Goal: Register for event/course

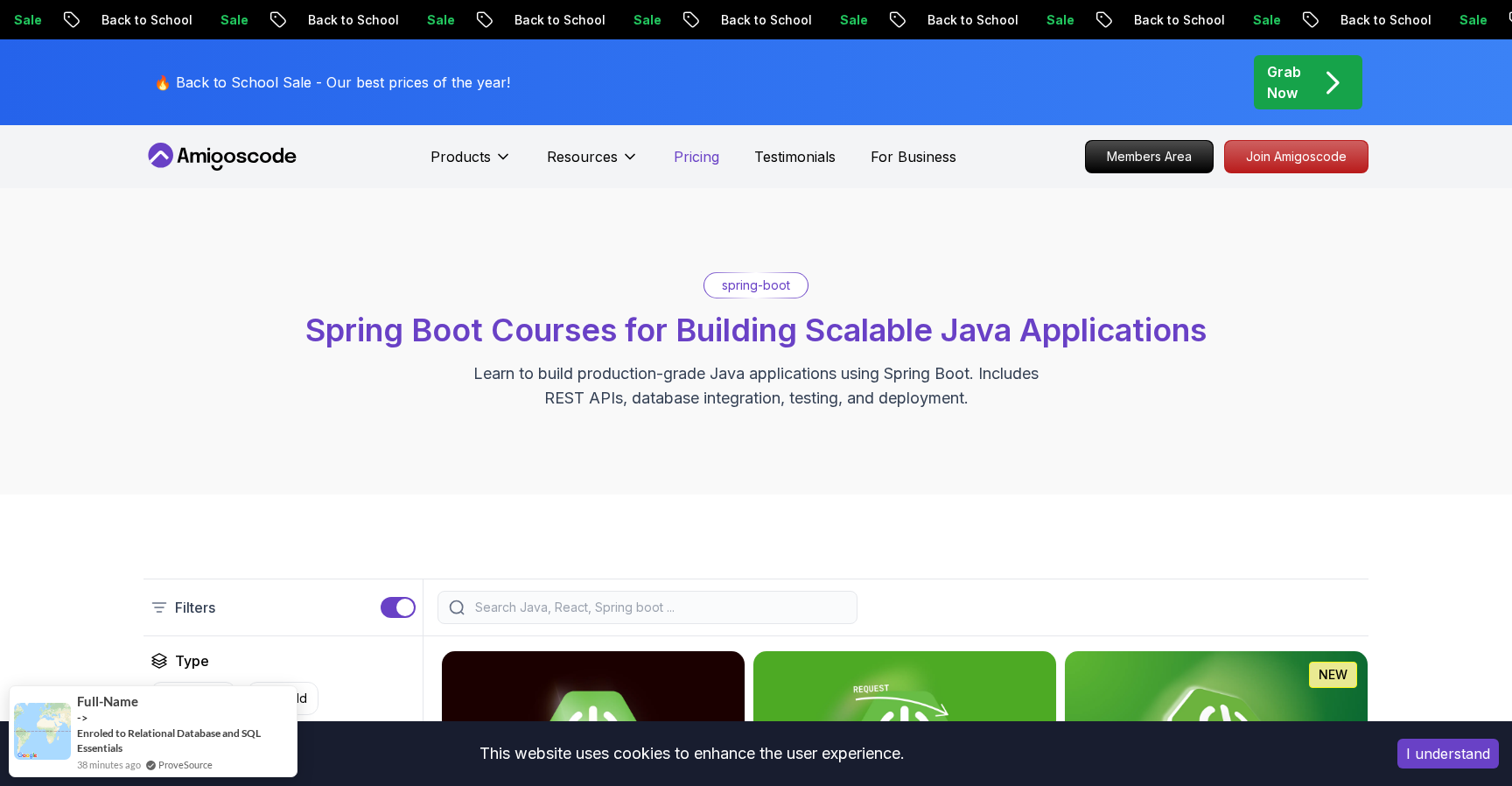
click at [689, 158] on p "Pricing" at bounding box center [696, 157] width 45 height 21
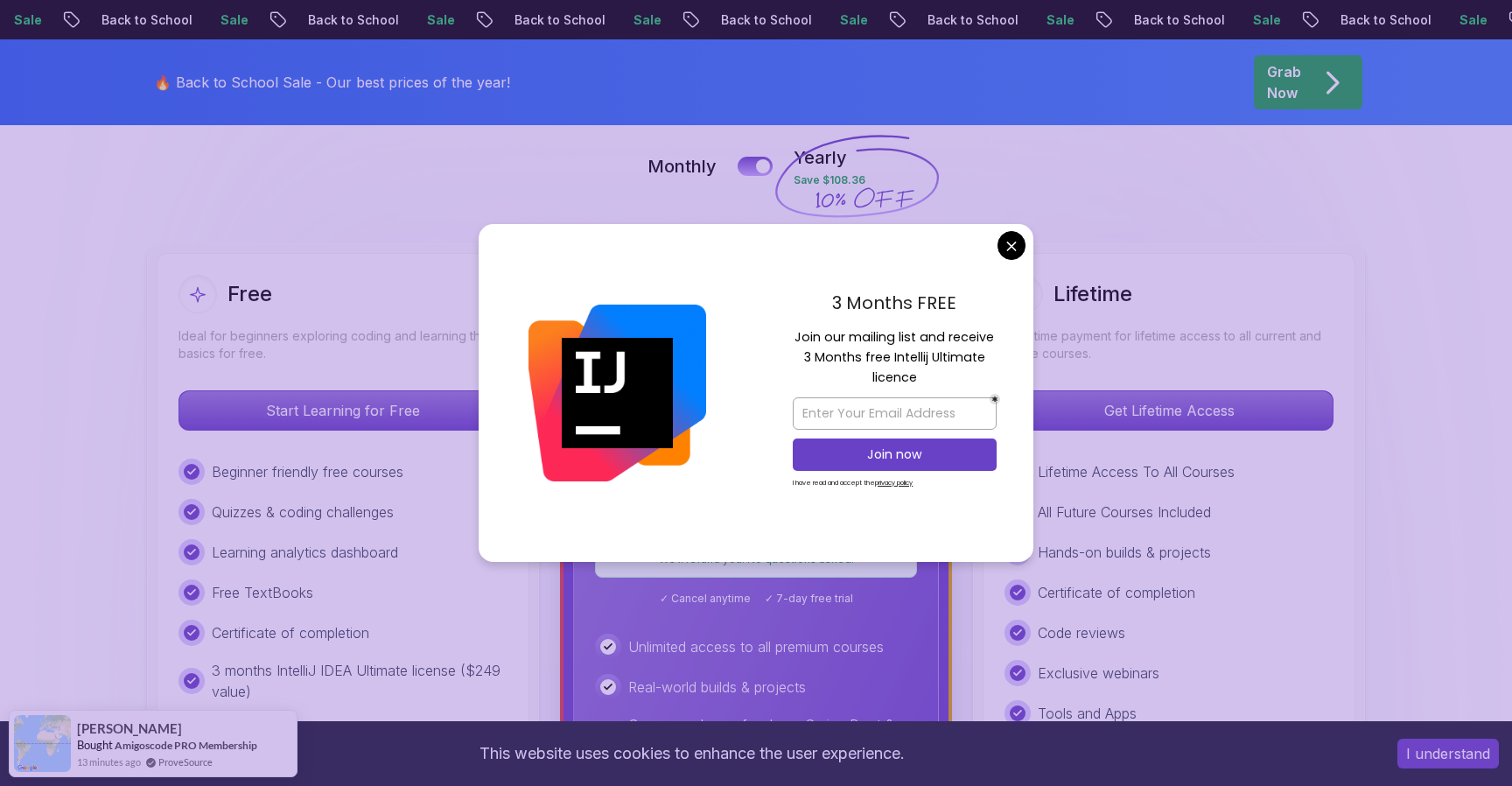
scroll to position [466, 0]
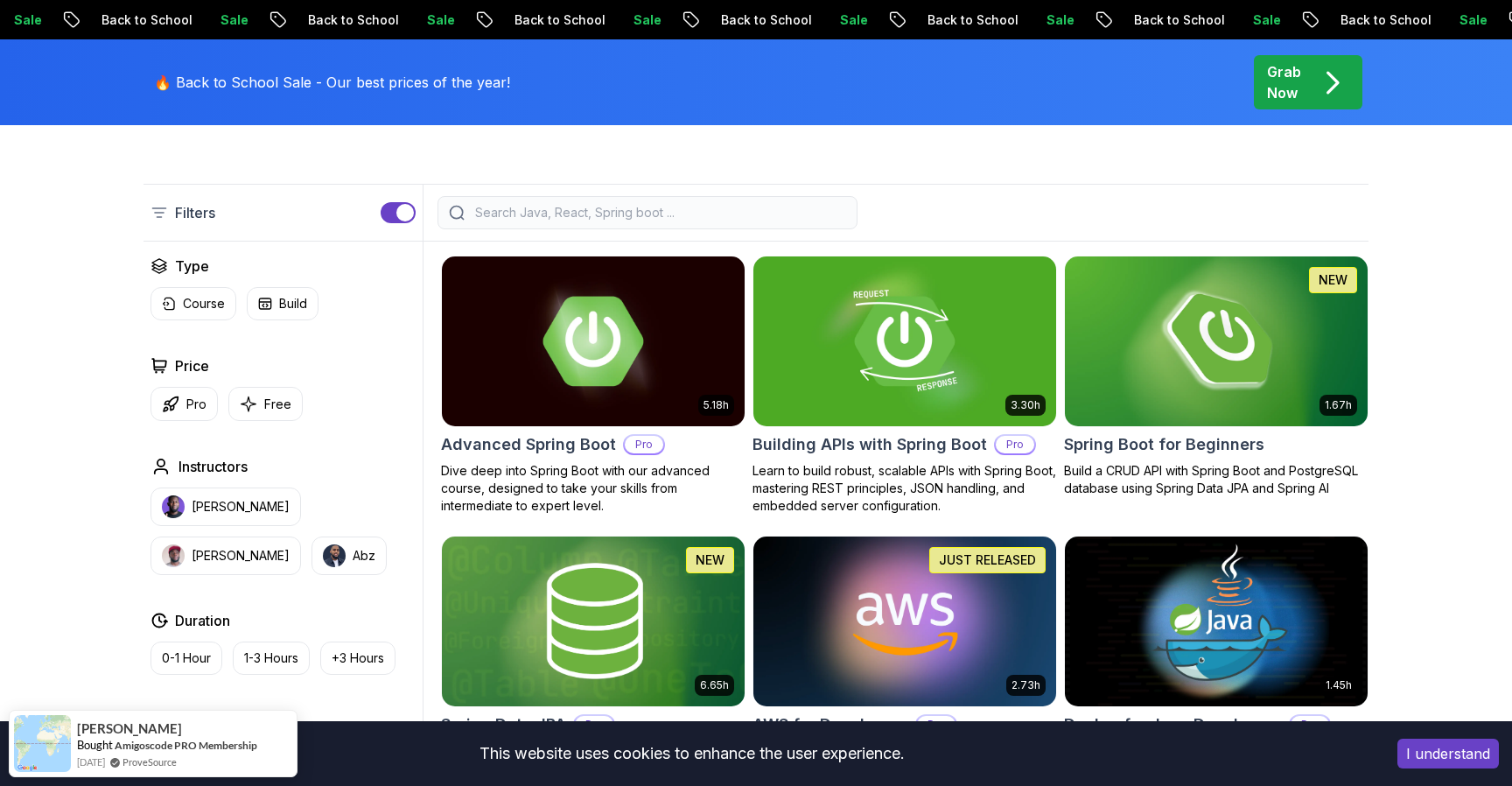
scroll to position [405, 0]
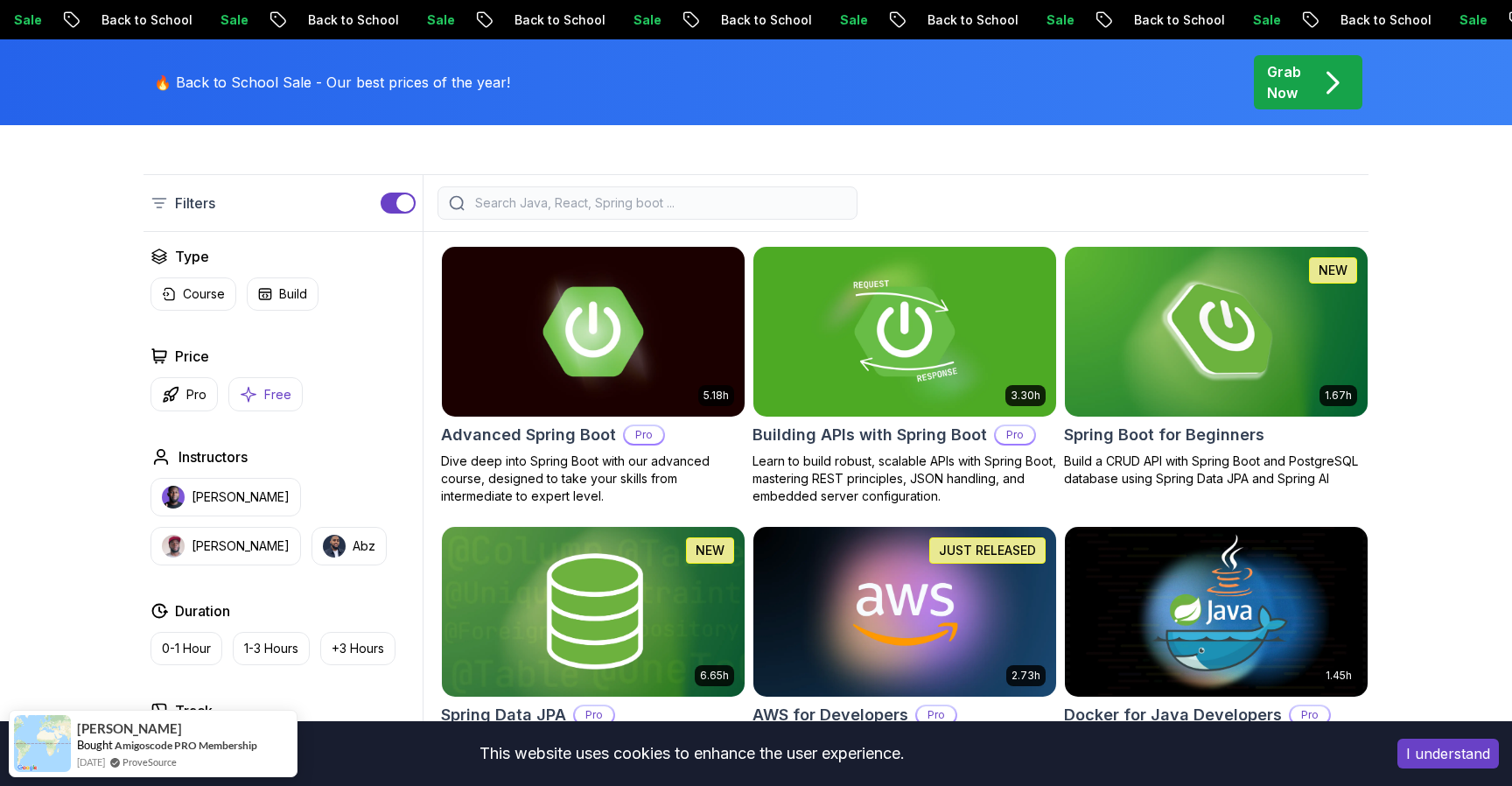
click at [276, 384] on button "Free" at bounding box center [266, 394] width 74 height 34
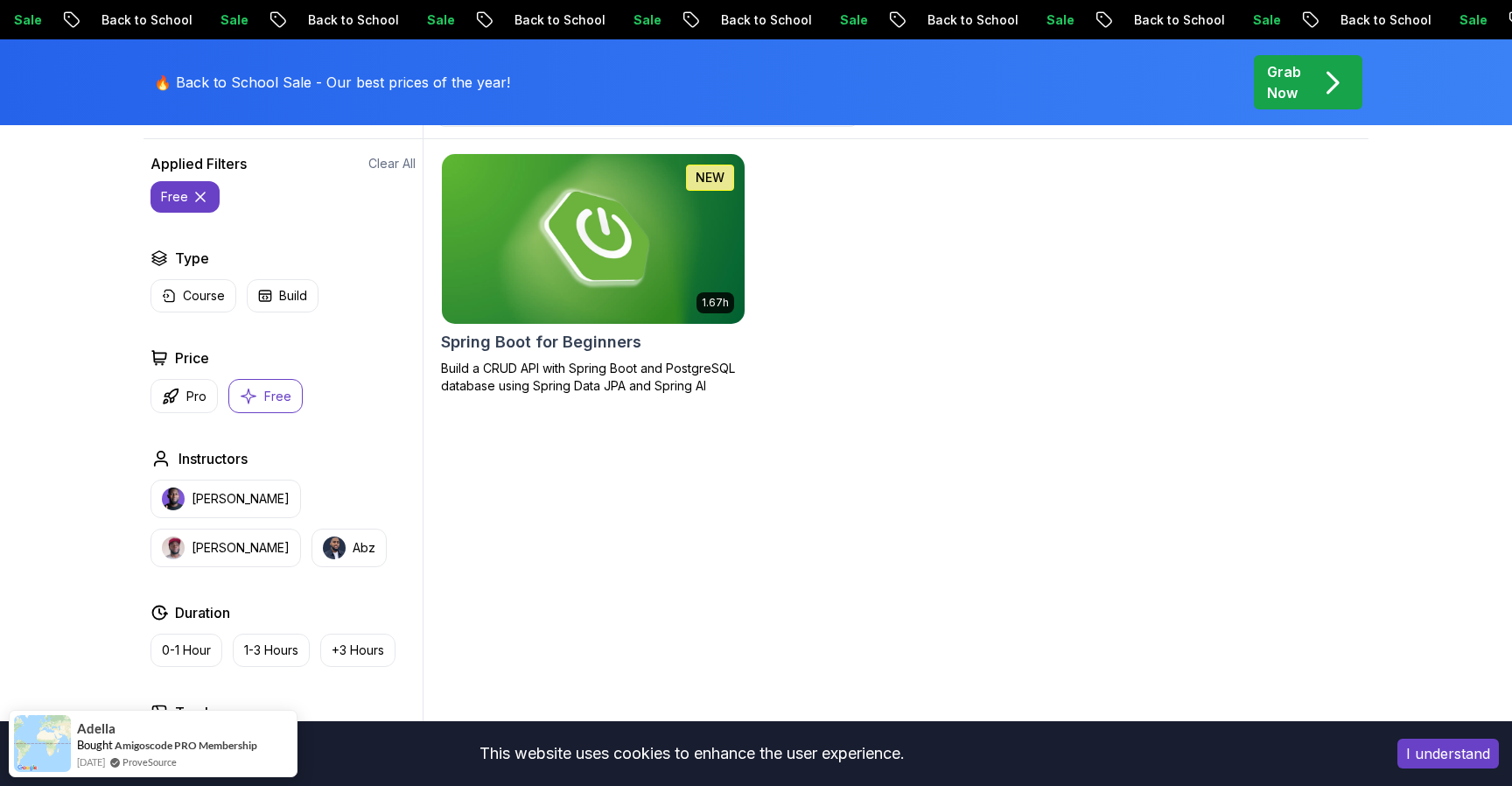
scroll to position [551, 0]
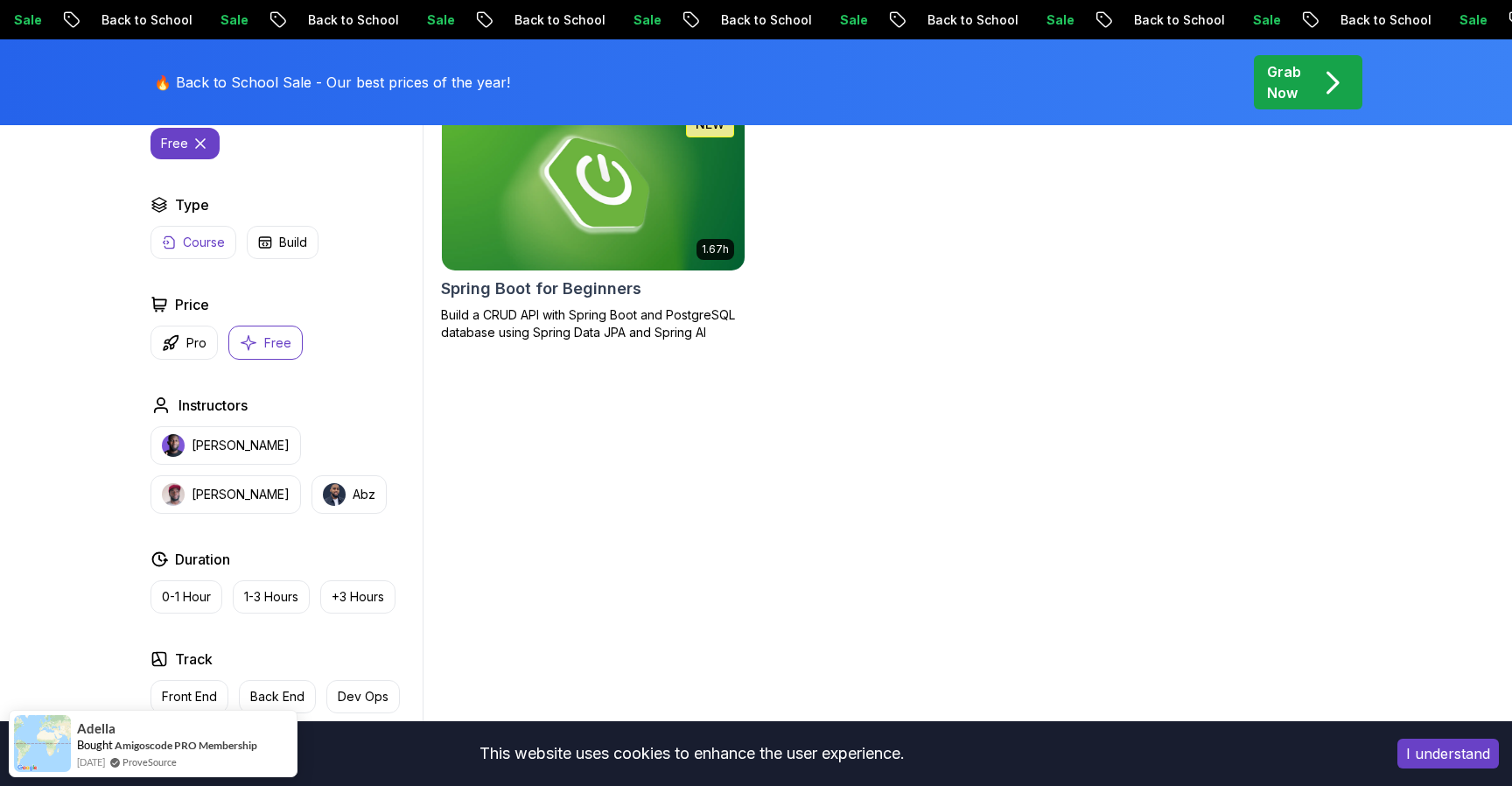
click at [196, 241] on p "Course" at bounding box center [203, 242] width 42 height 18
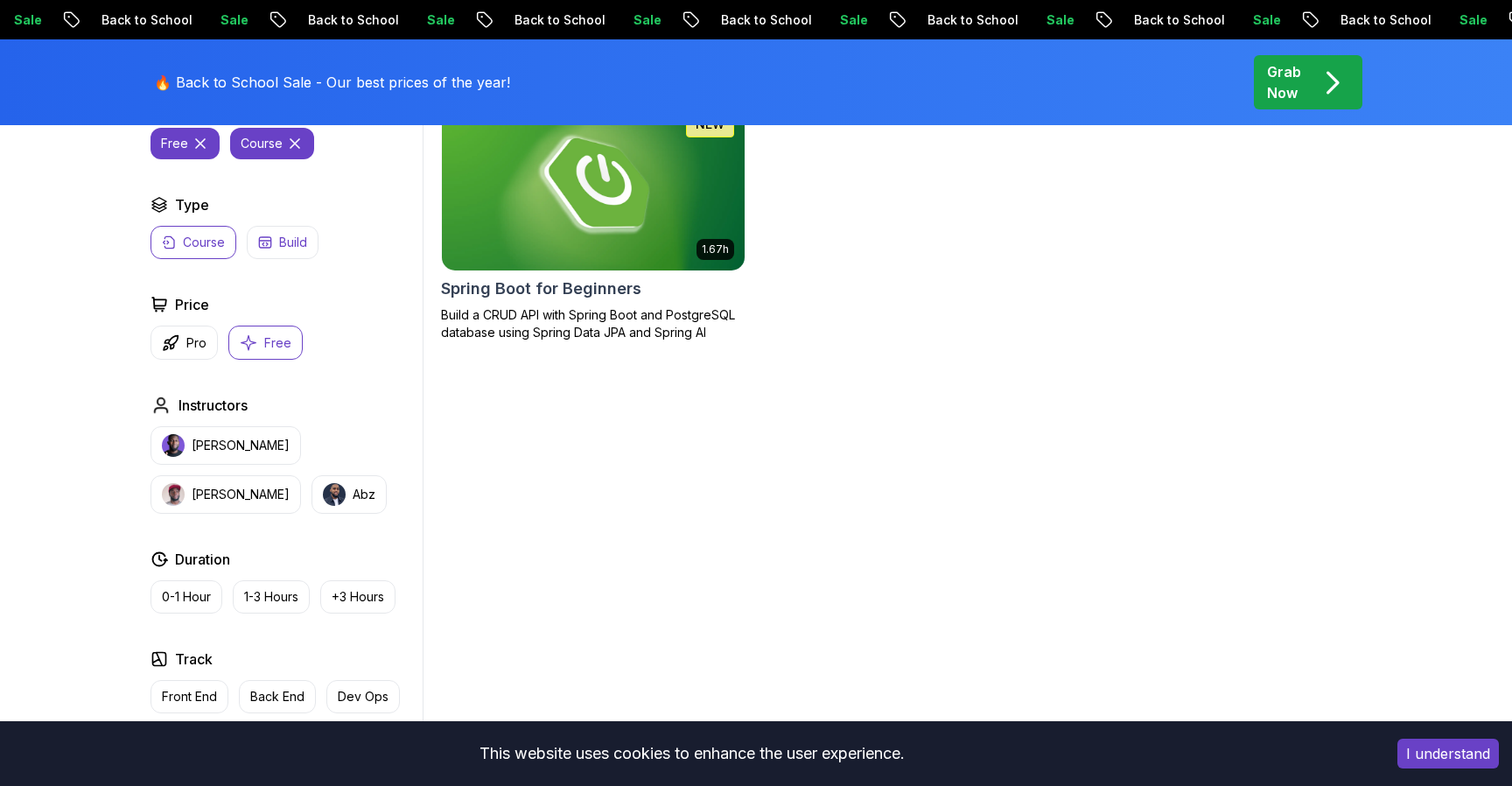
click at [285, 242] on p "Build" at bounding box center [294, 242] width 28 height 18
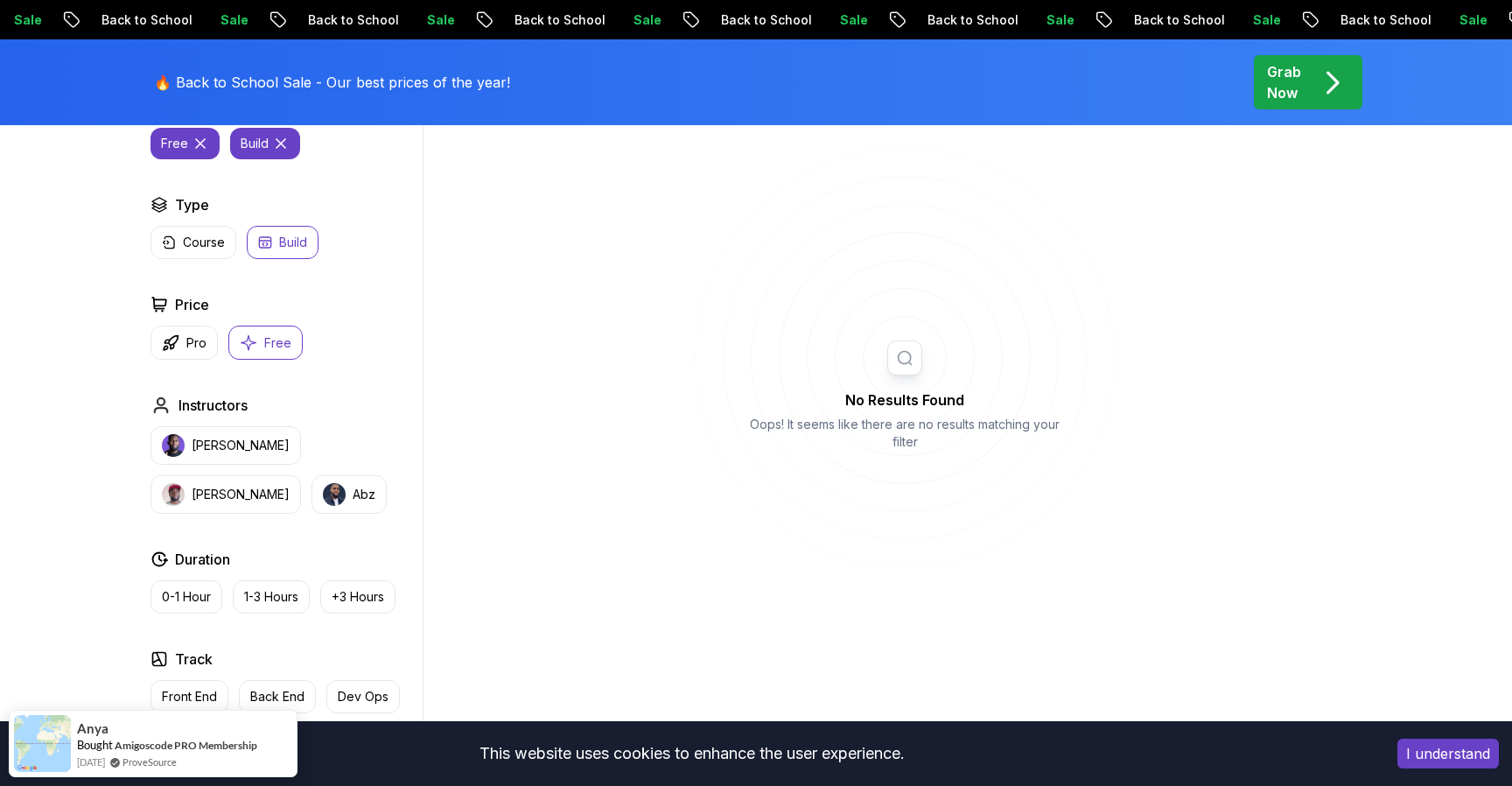
click at [278, 240] on button "Build" at bounding box center [282, 243] width 72 height 34
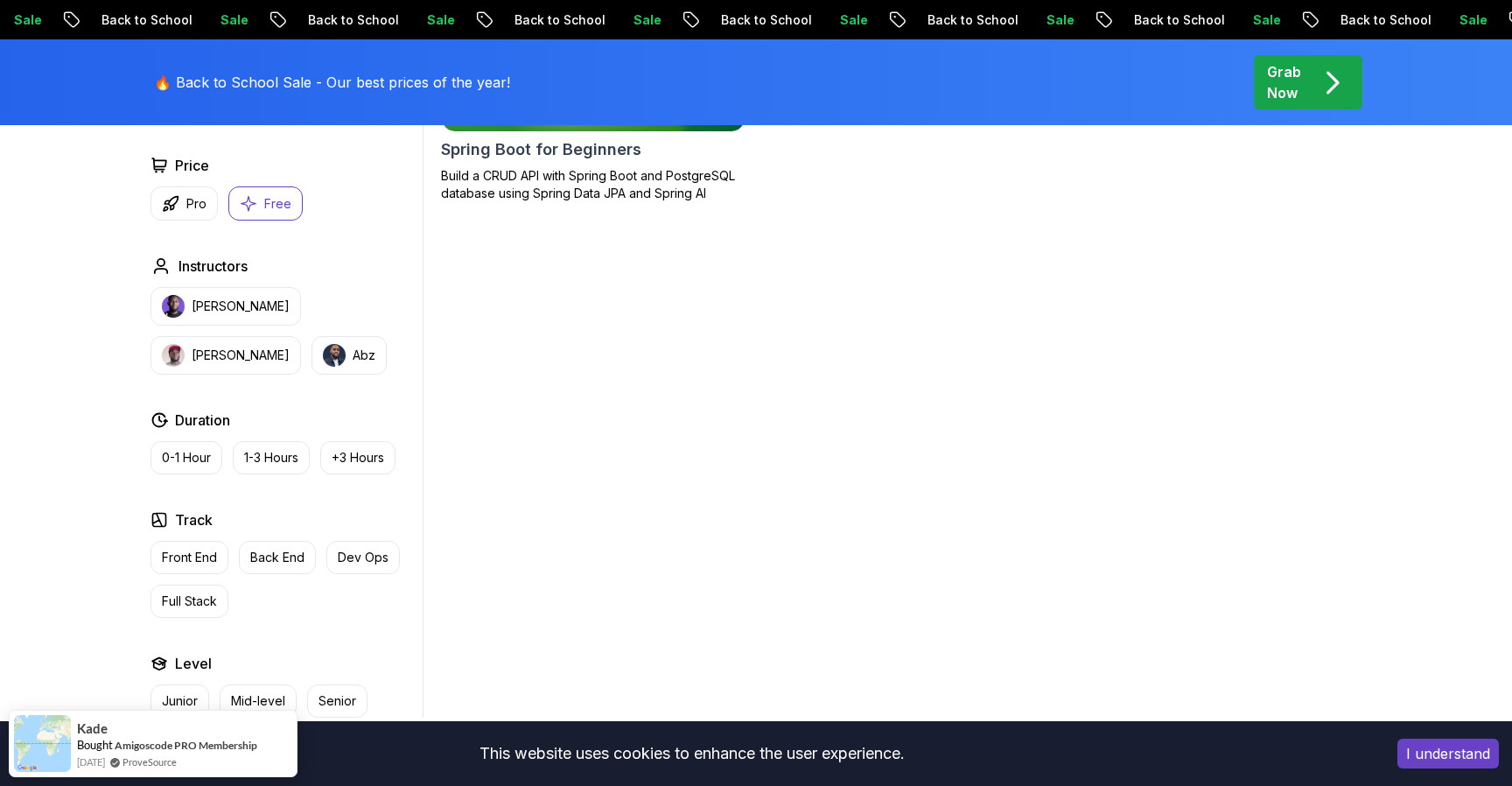
scroll to position [648, 0]
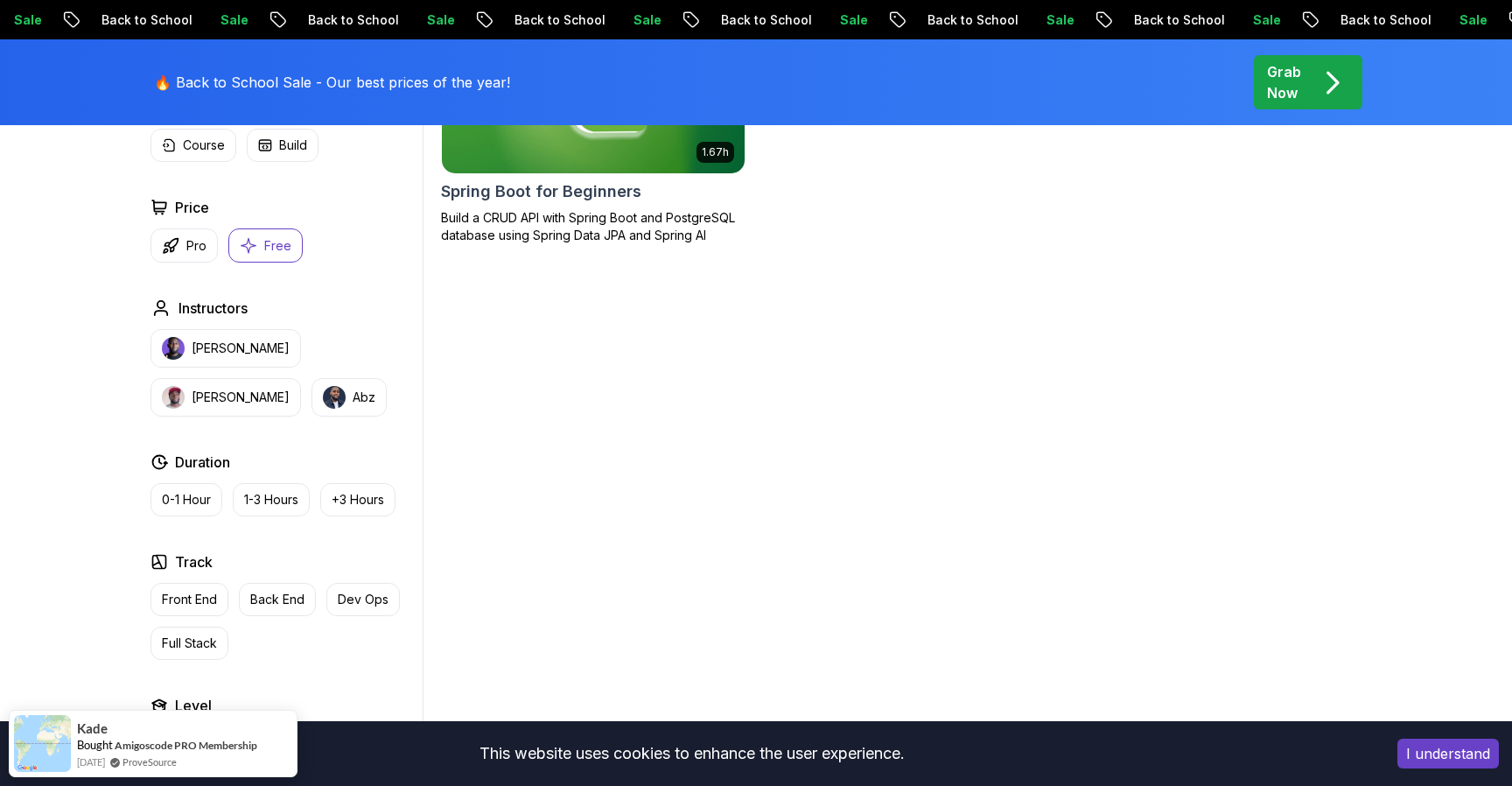
click at [568, 216] on p "Build a CRUD API with Spring Boot and PostgreSQL database using Spring Data JPA…" at bounding box center [592, 226] width 304 height 35
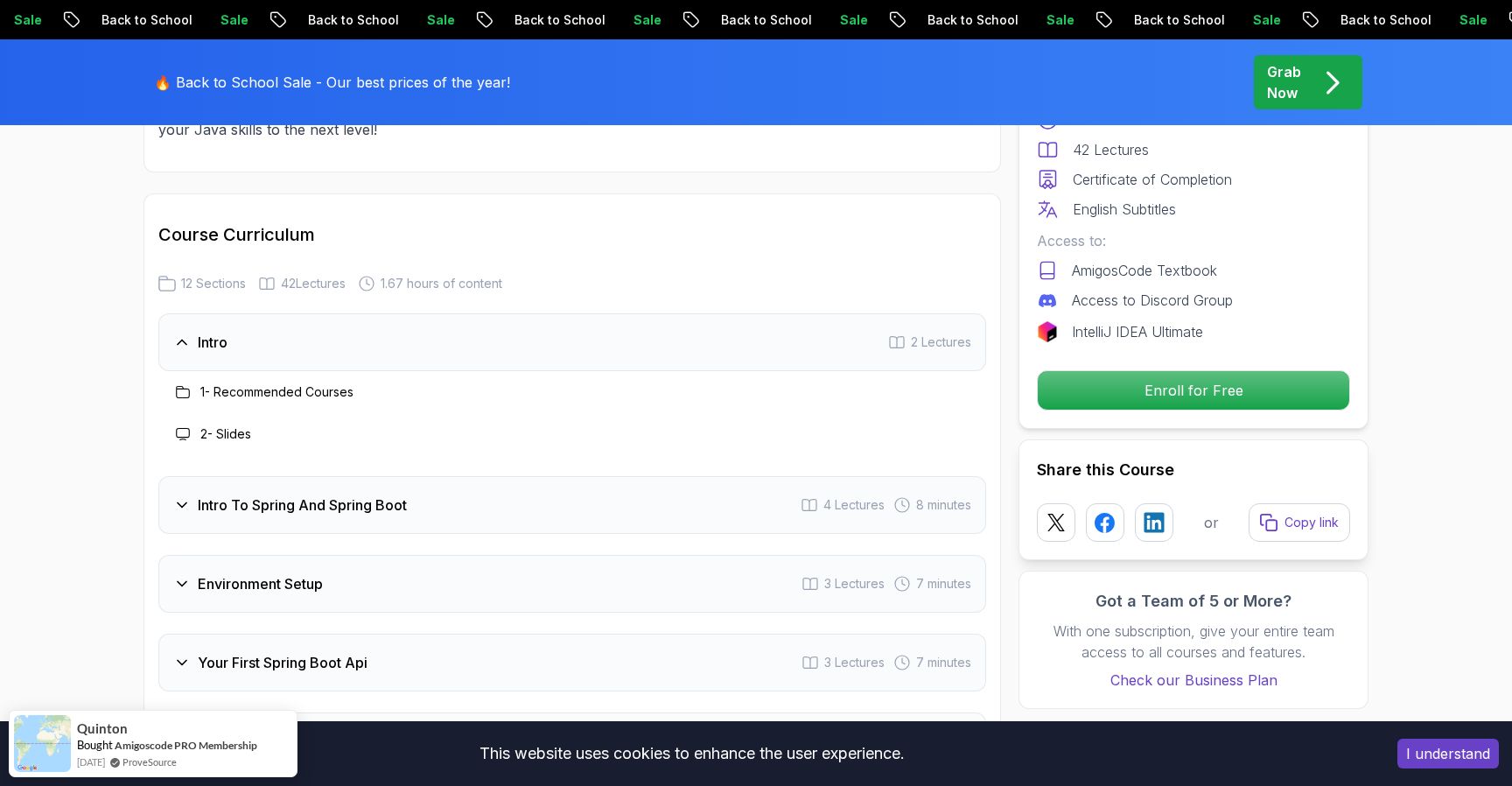
scroll to position [2127, 0]
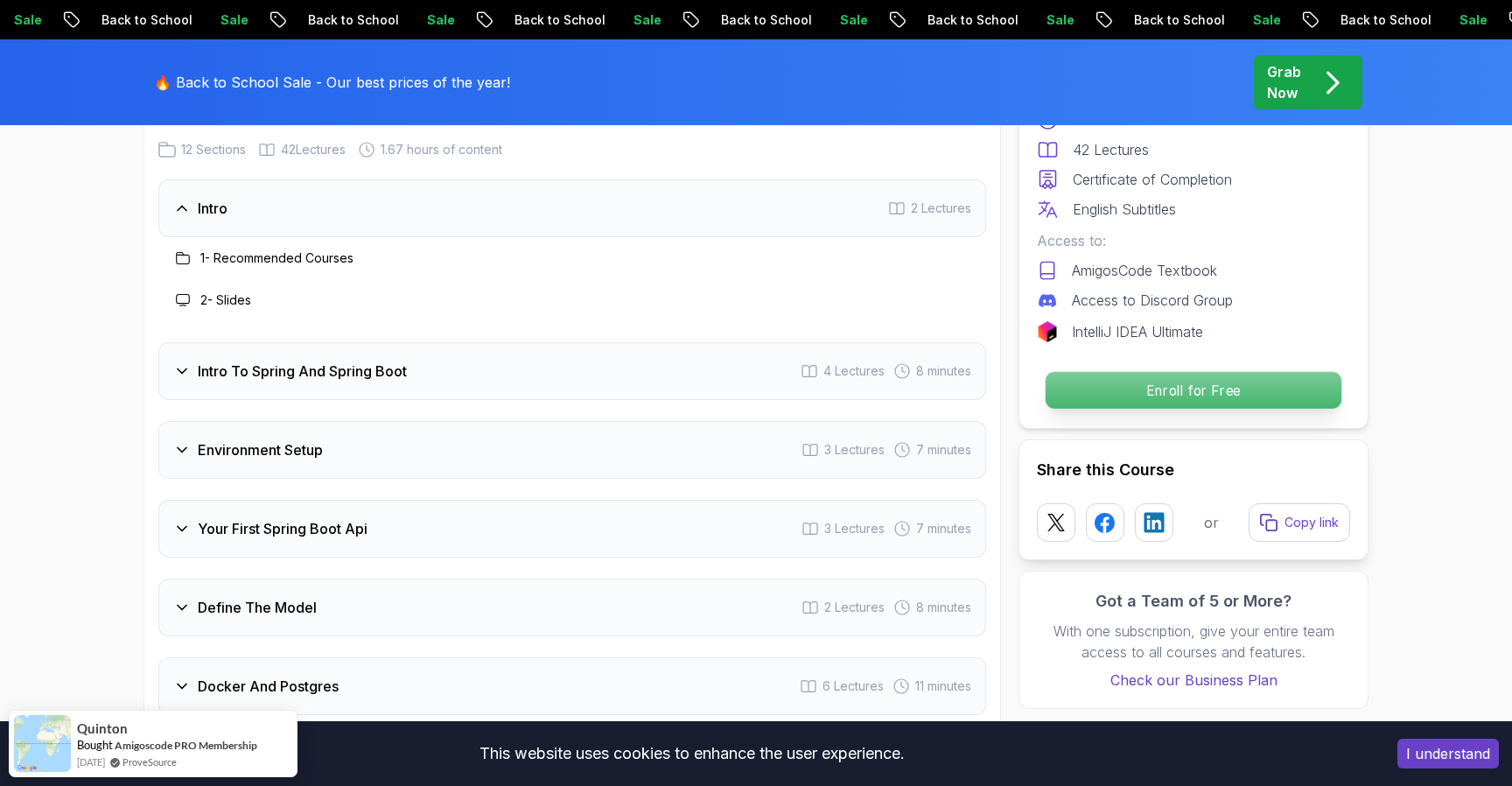
click at [1139, 394] on p "Enroll for Free" at bounding box center [1194, 389] width 296 height 36
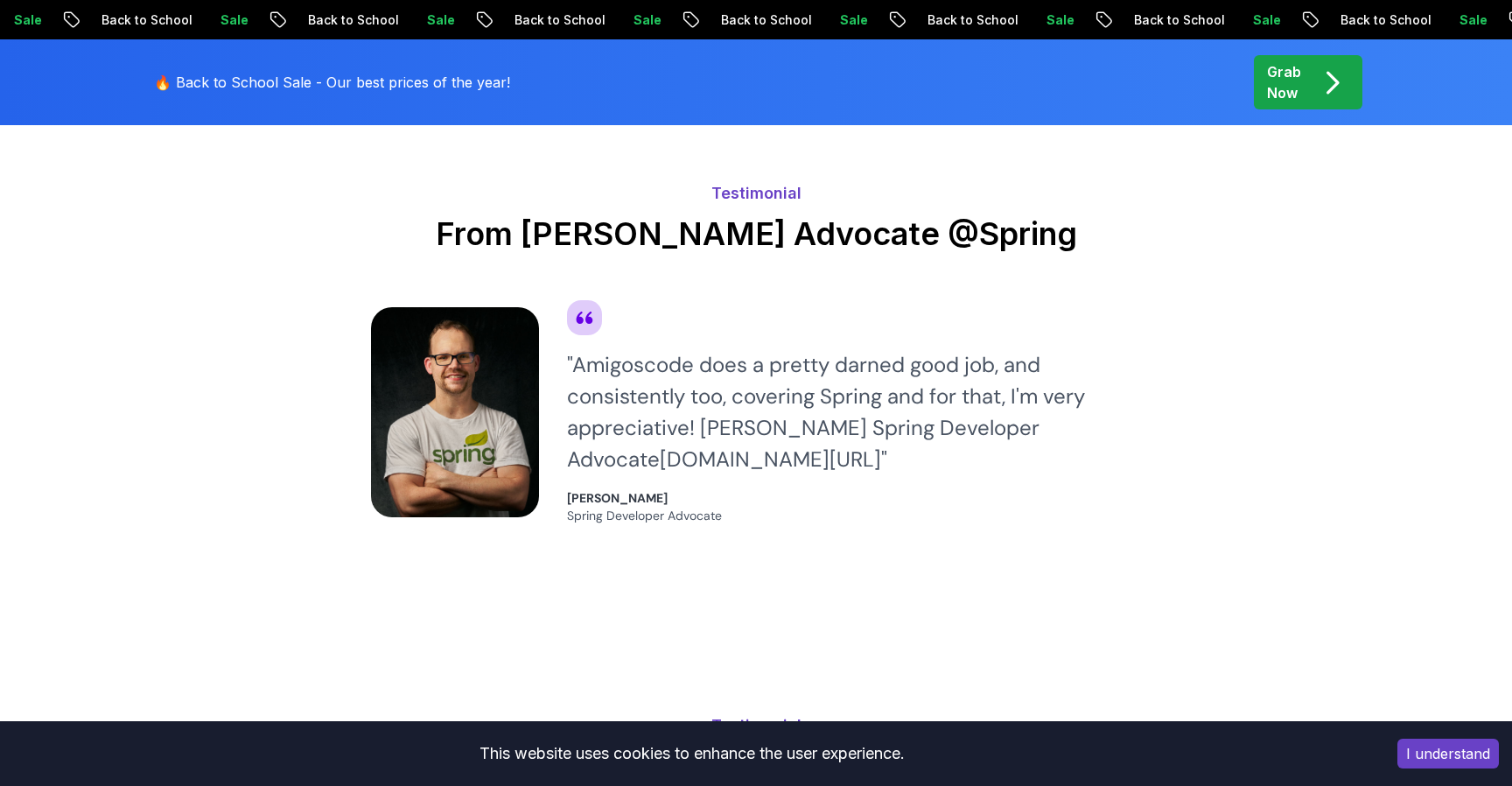
scroll to position [4311, 0]
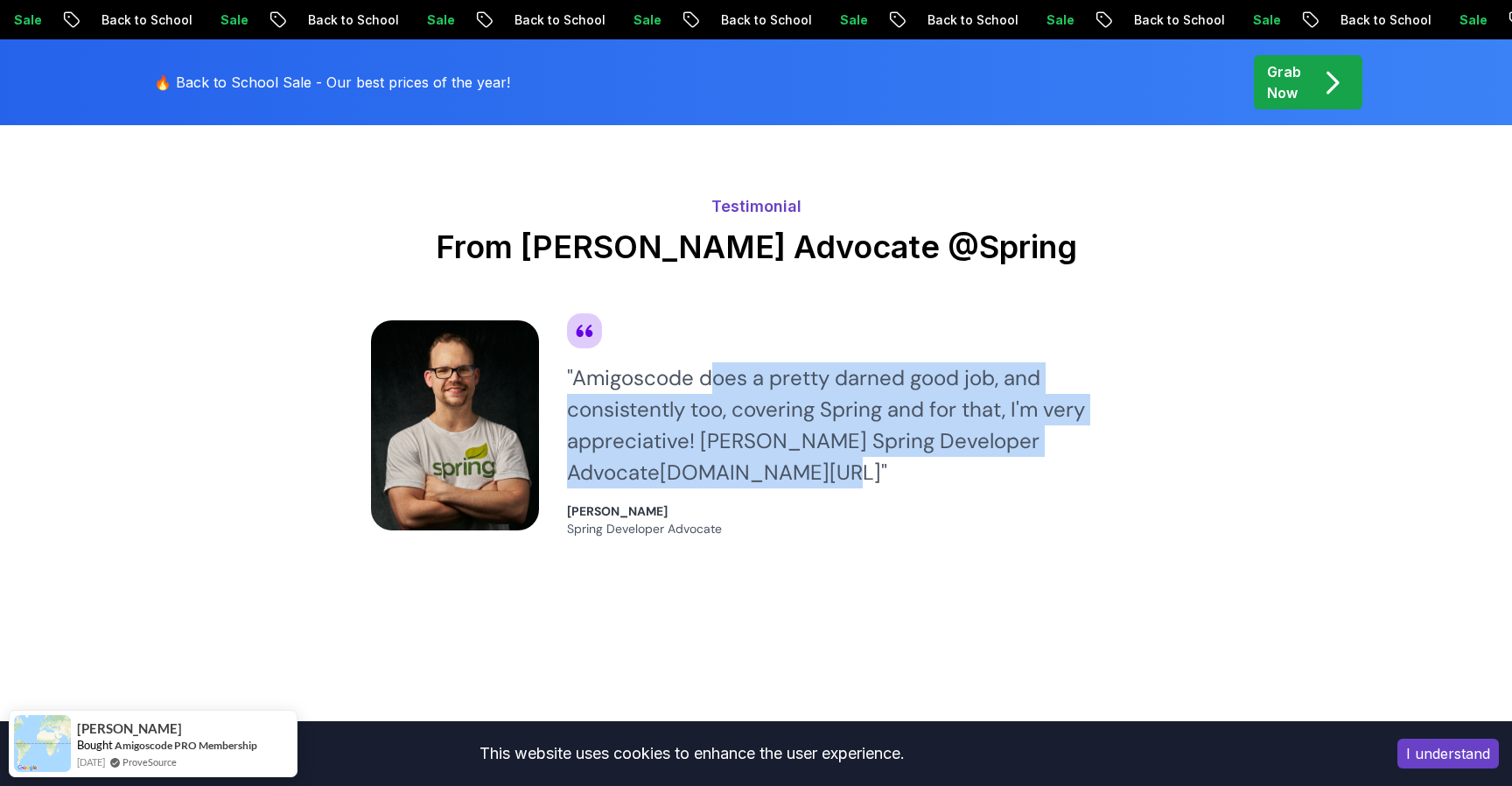
drag, startPoint x: 717, startPoint y: 357, endPoint x: 717, endPoint y: 457, distance: 100.0
click at [717, 457] on div "" Amigoscode does a pretty darned good job, and consistently too, covering Spri…" at bounding box center [853, 426] width 574 height 126
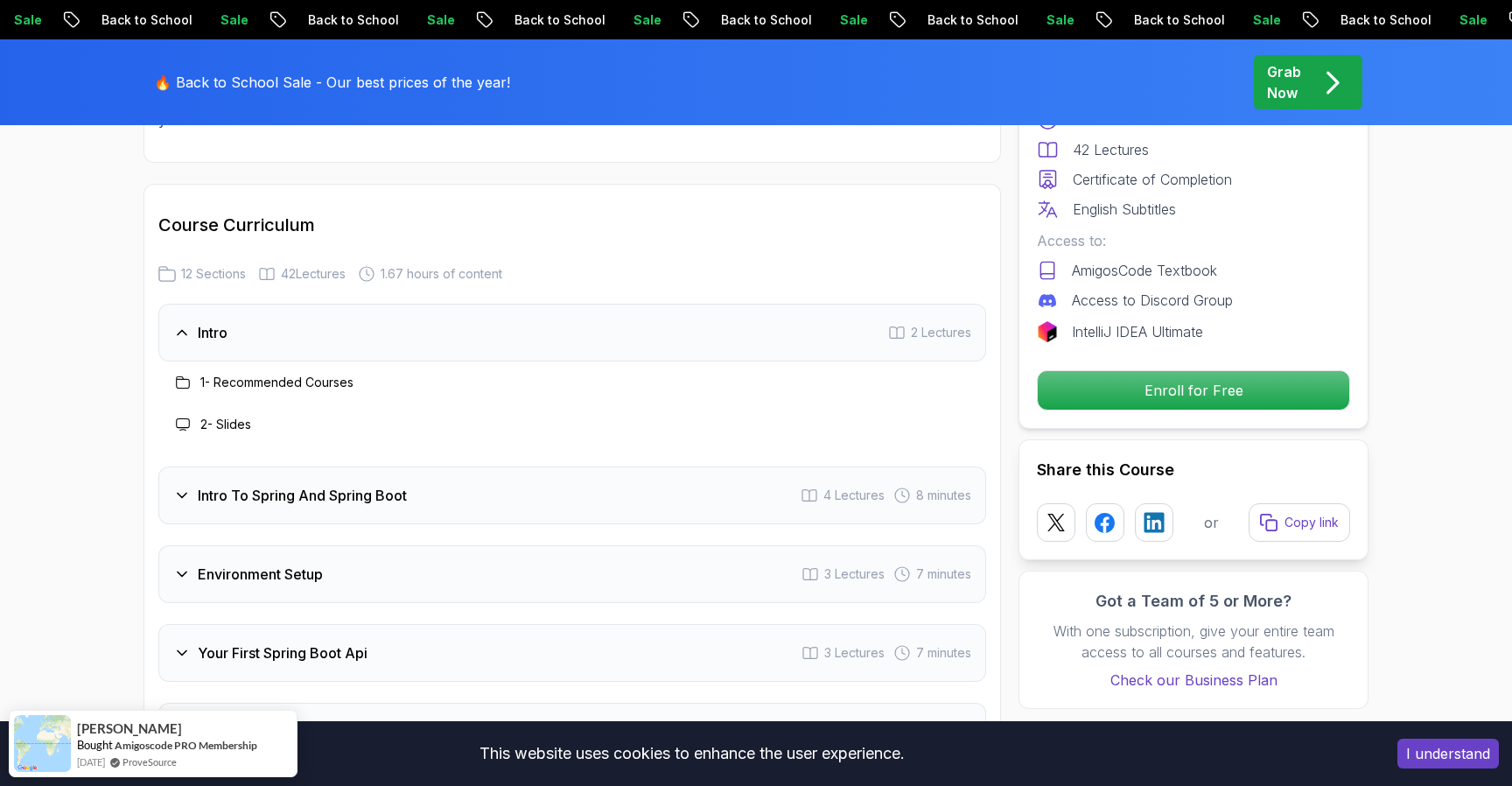
scroll to position [1835, 0]
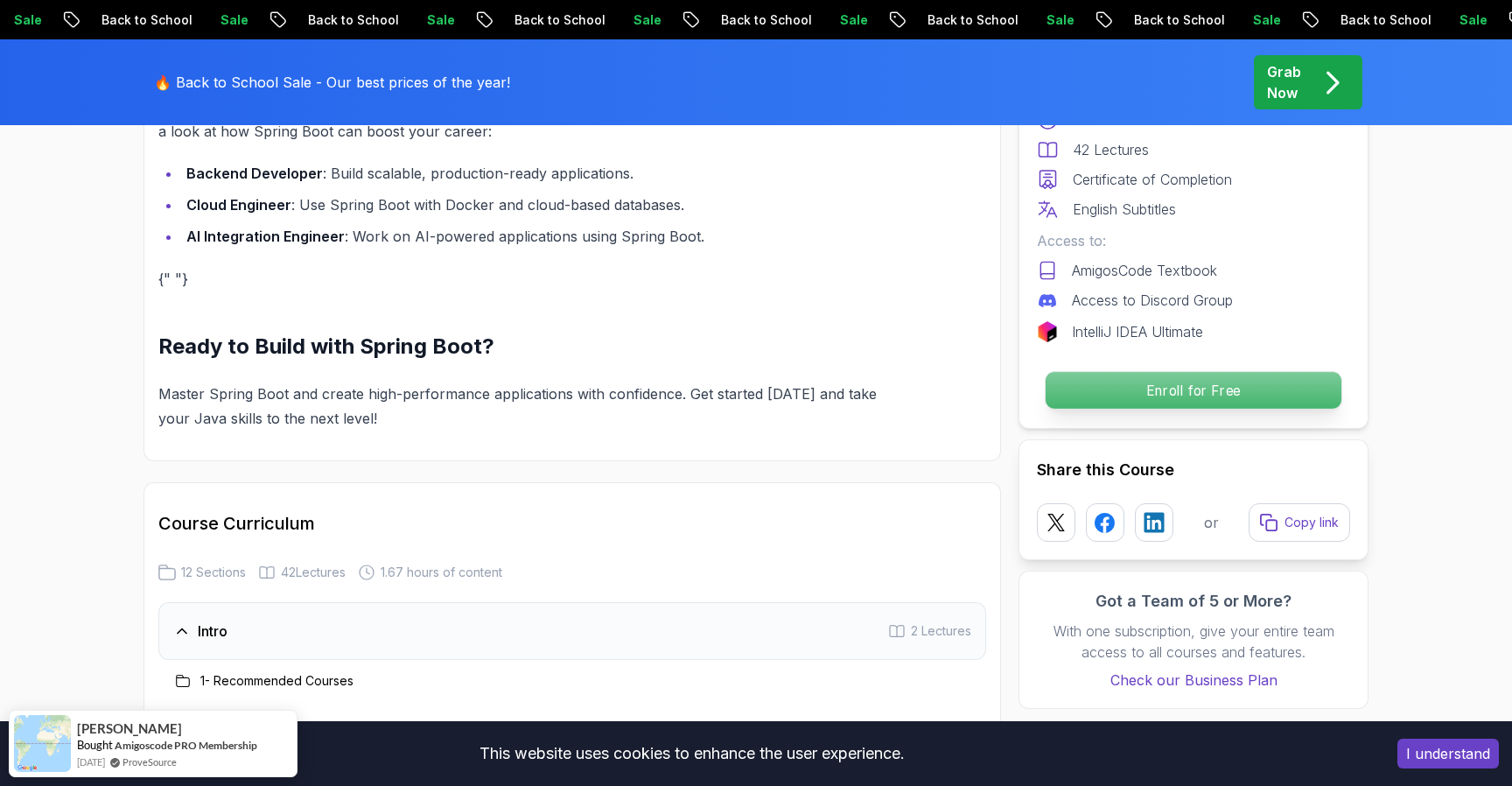
click at [1155, 385] on p "Enroll for Free" at bounding box center [1194, 389] width 296 height 36
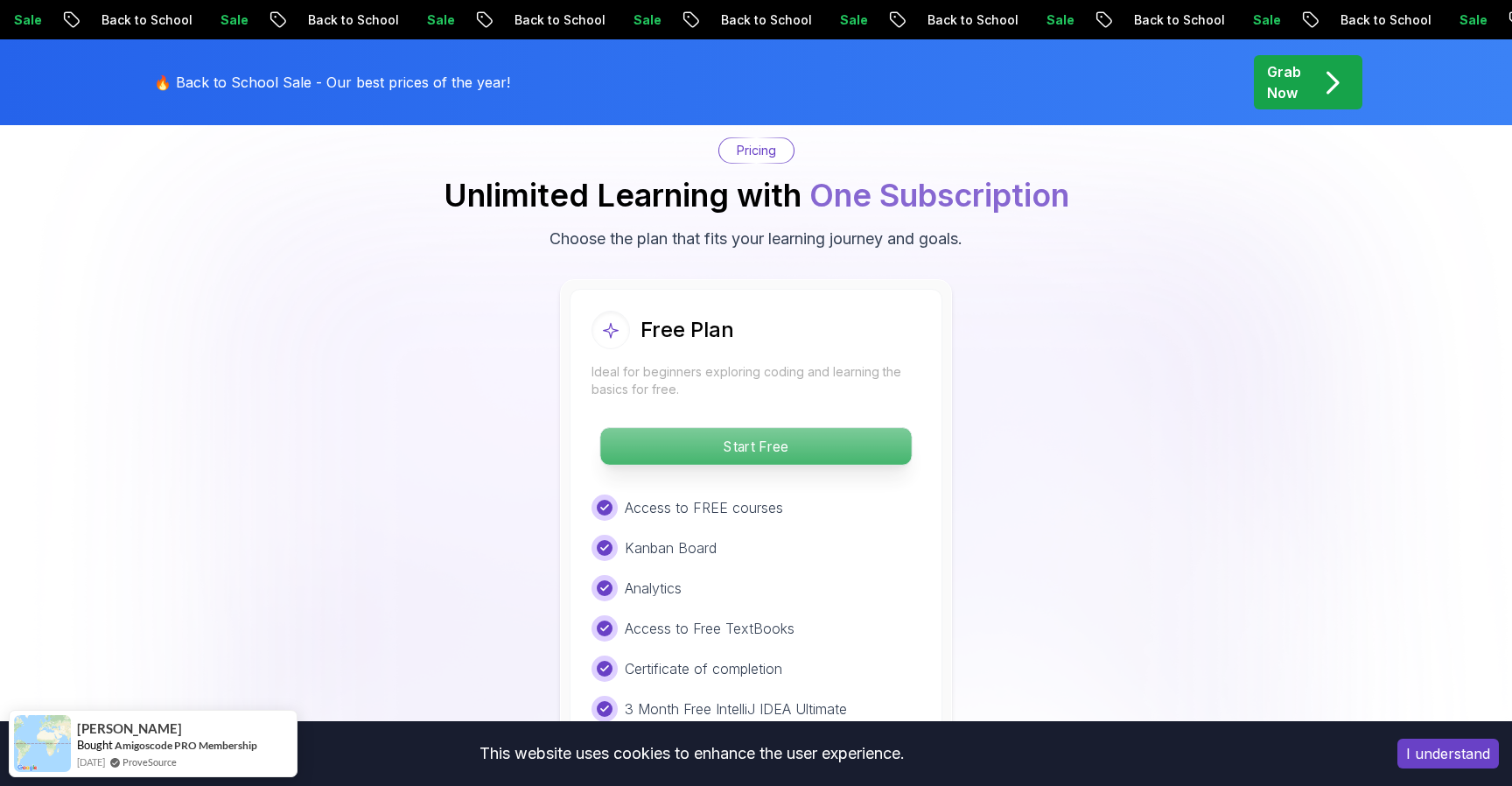
scroll to position [3564, 0]
click at [803, 428] on p "Start Free" at bounding box center [756, 445] width 310 height 36
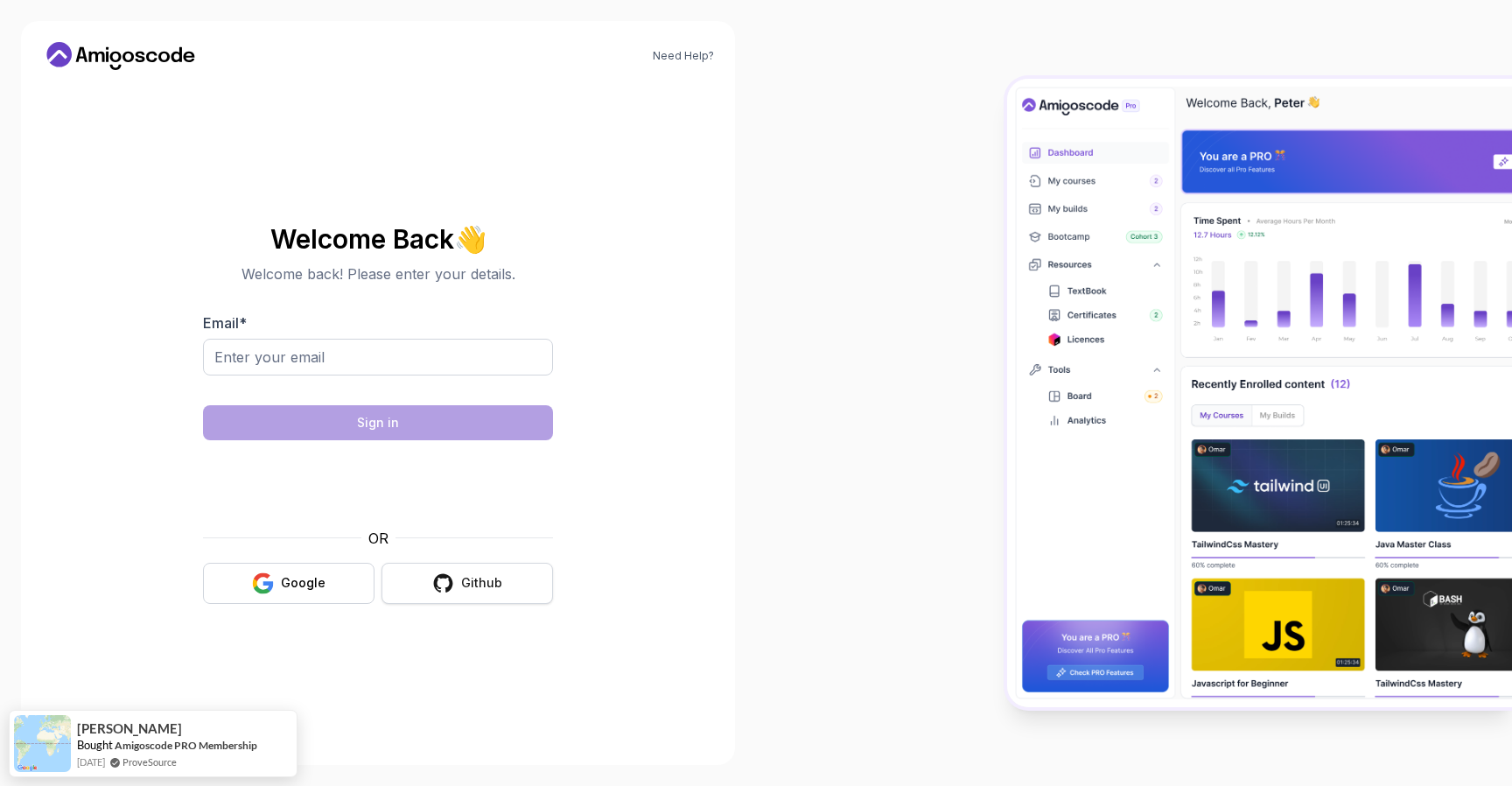
click at [497, 586] on div "Github" at bounding box center [482, 583] width 41 height 18
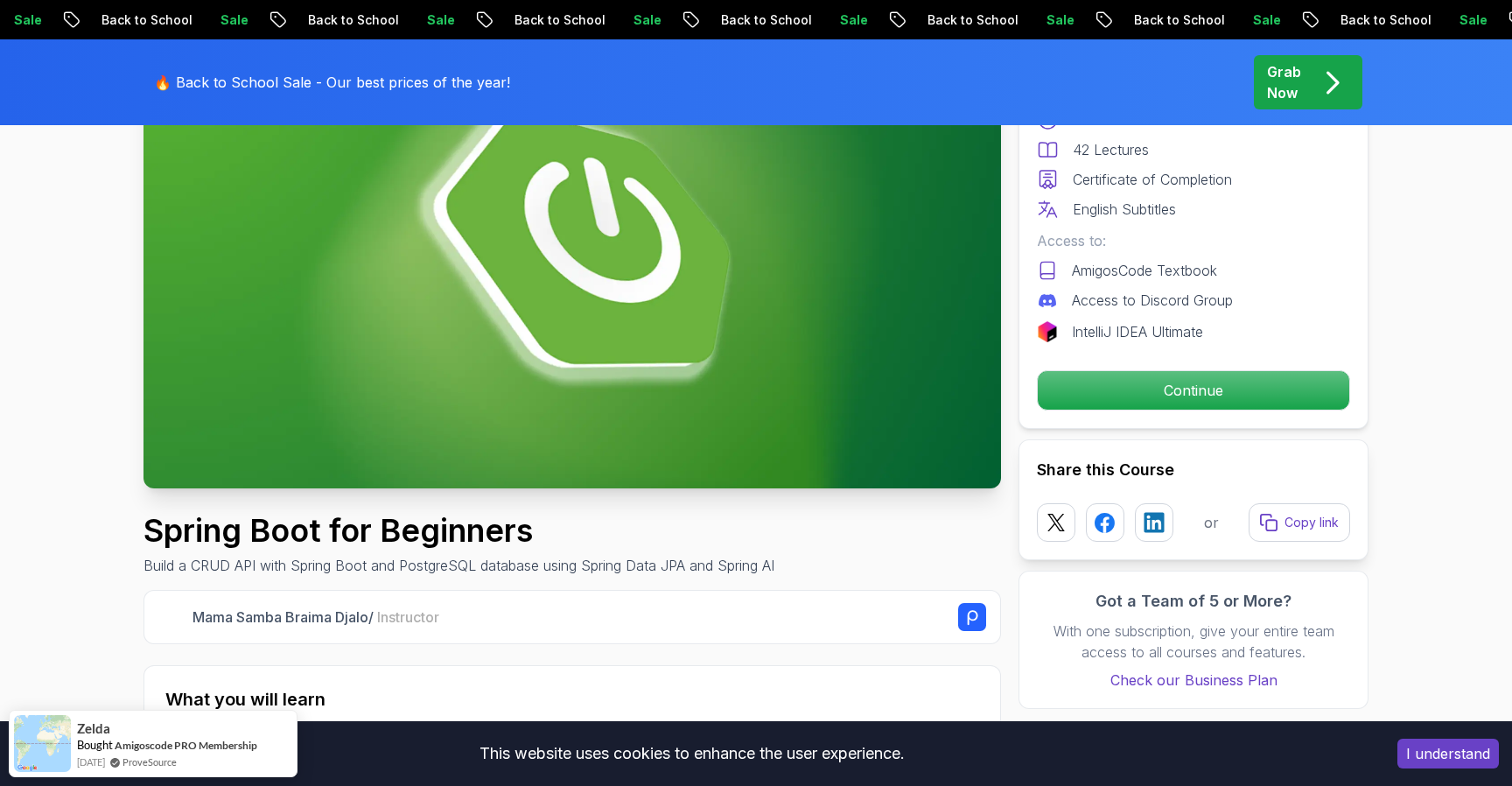
scroll to position [248, 0]
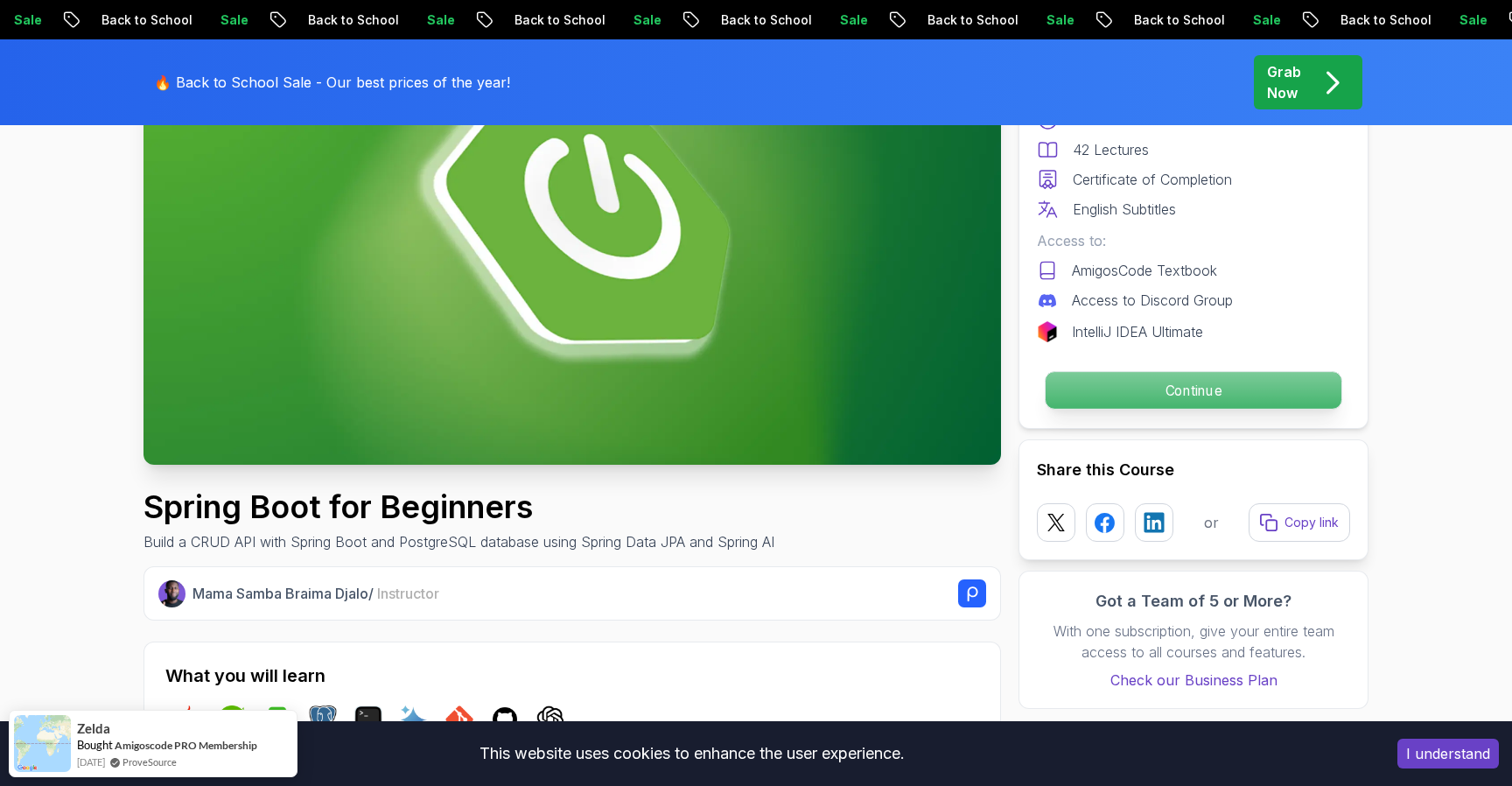
click at [1175, 388] on p "Continue" at bounding box center [1194, 389] width 296 height 36
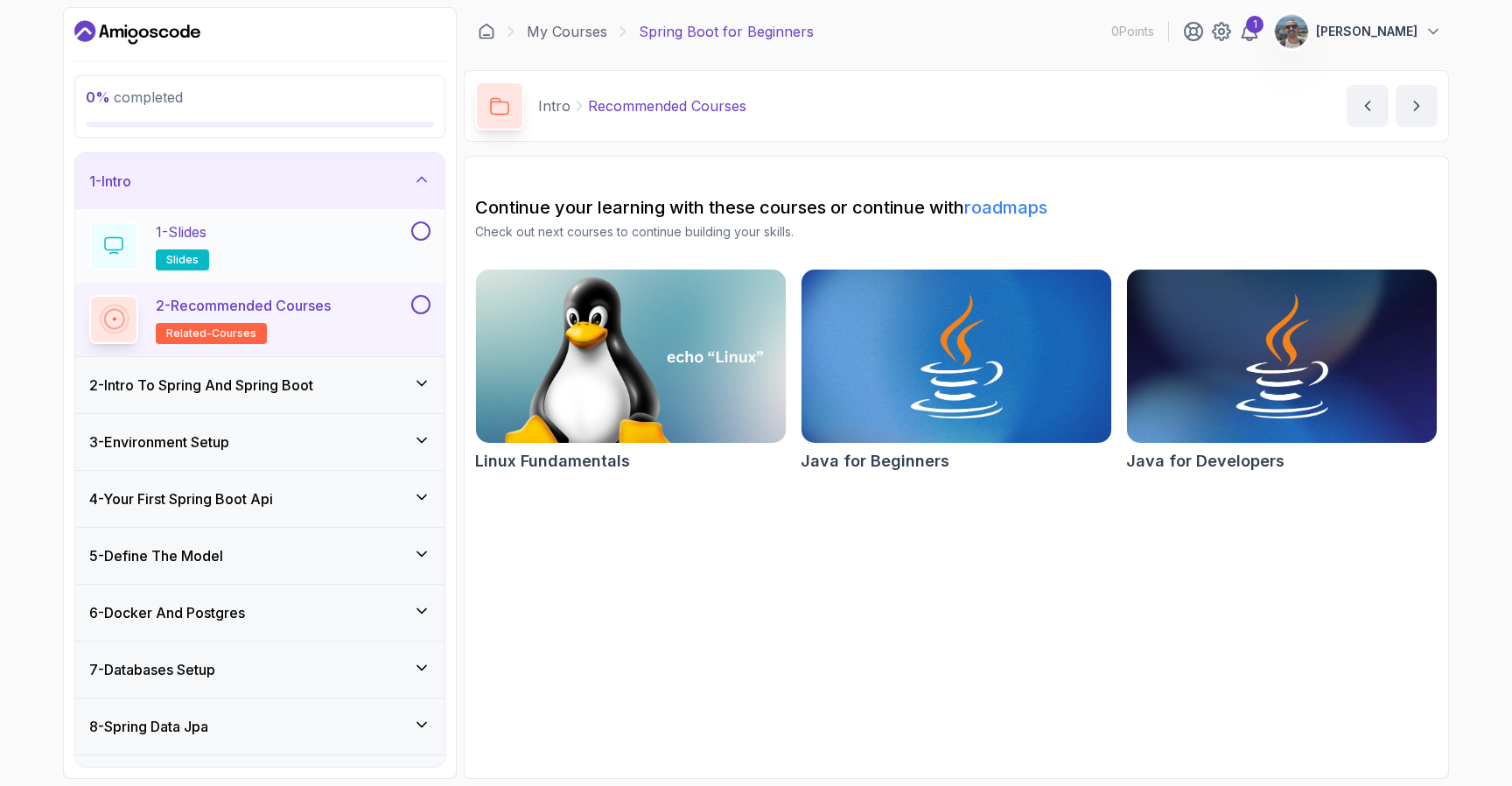
click at [279, 237] on div "1 - Slides slides" at bounding box center [248, 246] width 318 height 49
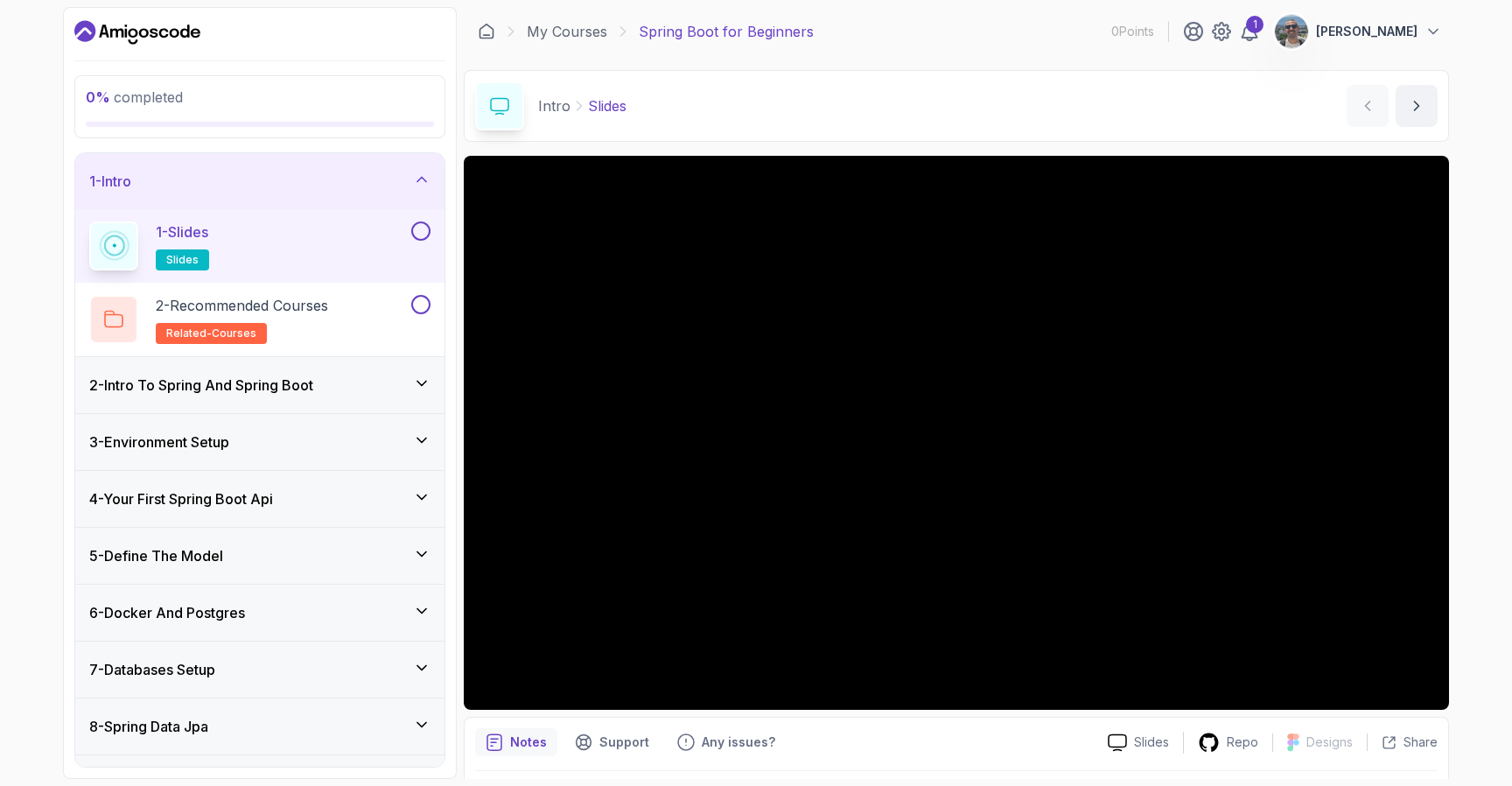
scroll to position [52, 0]
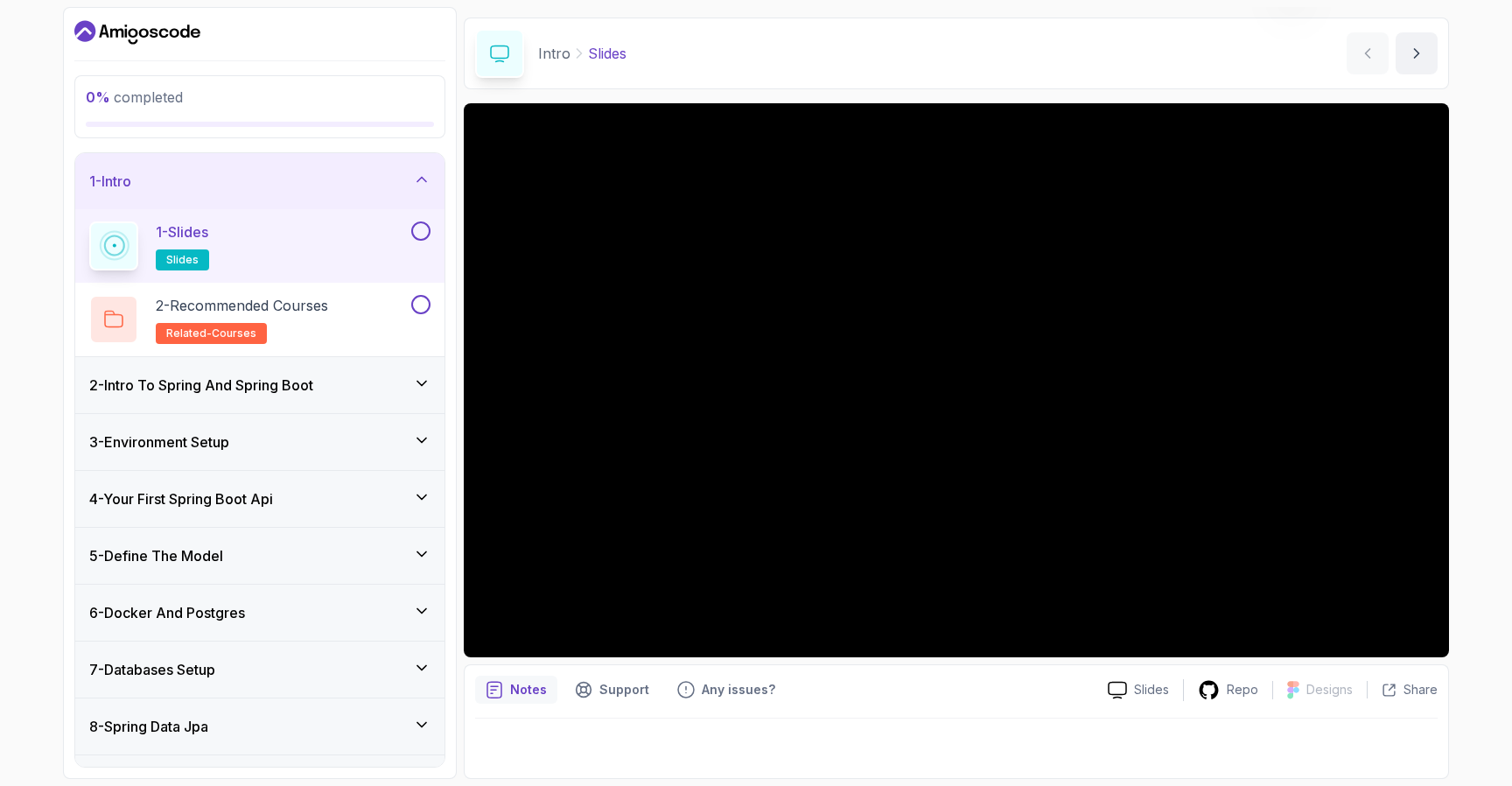
click at [296, 386] on h3 "2 - Intro To Spring And Spring Boot" at bounding box center [201, 385] width 224 height 21
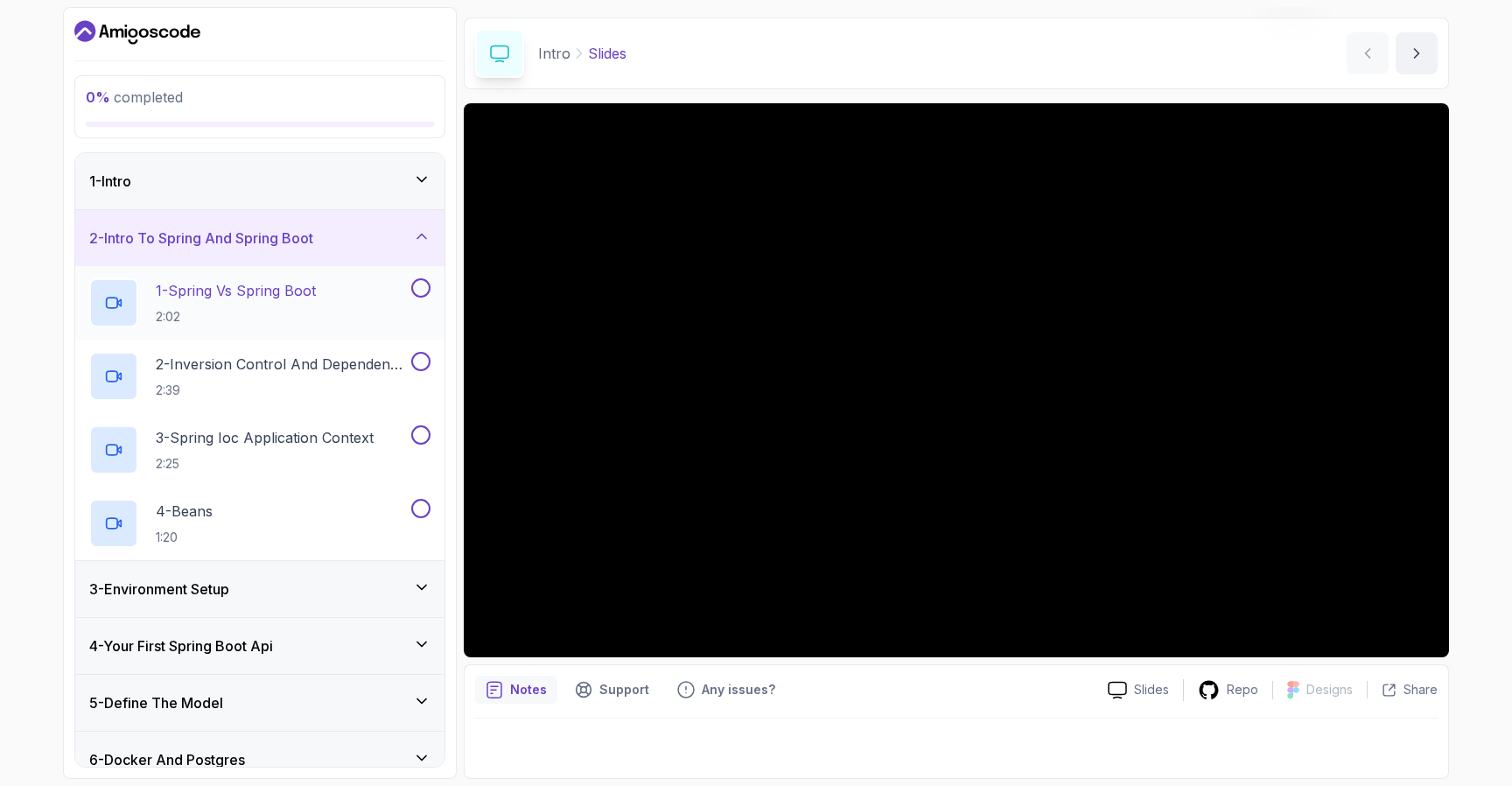
click at [202, 291] on p "1 - Spring Vs Spring Boot" at bounding box center [236, 291] width 161 height 21
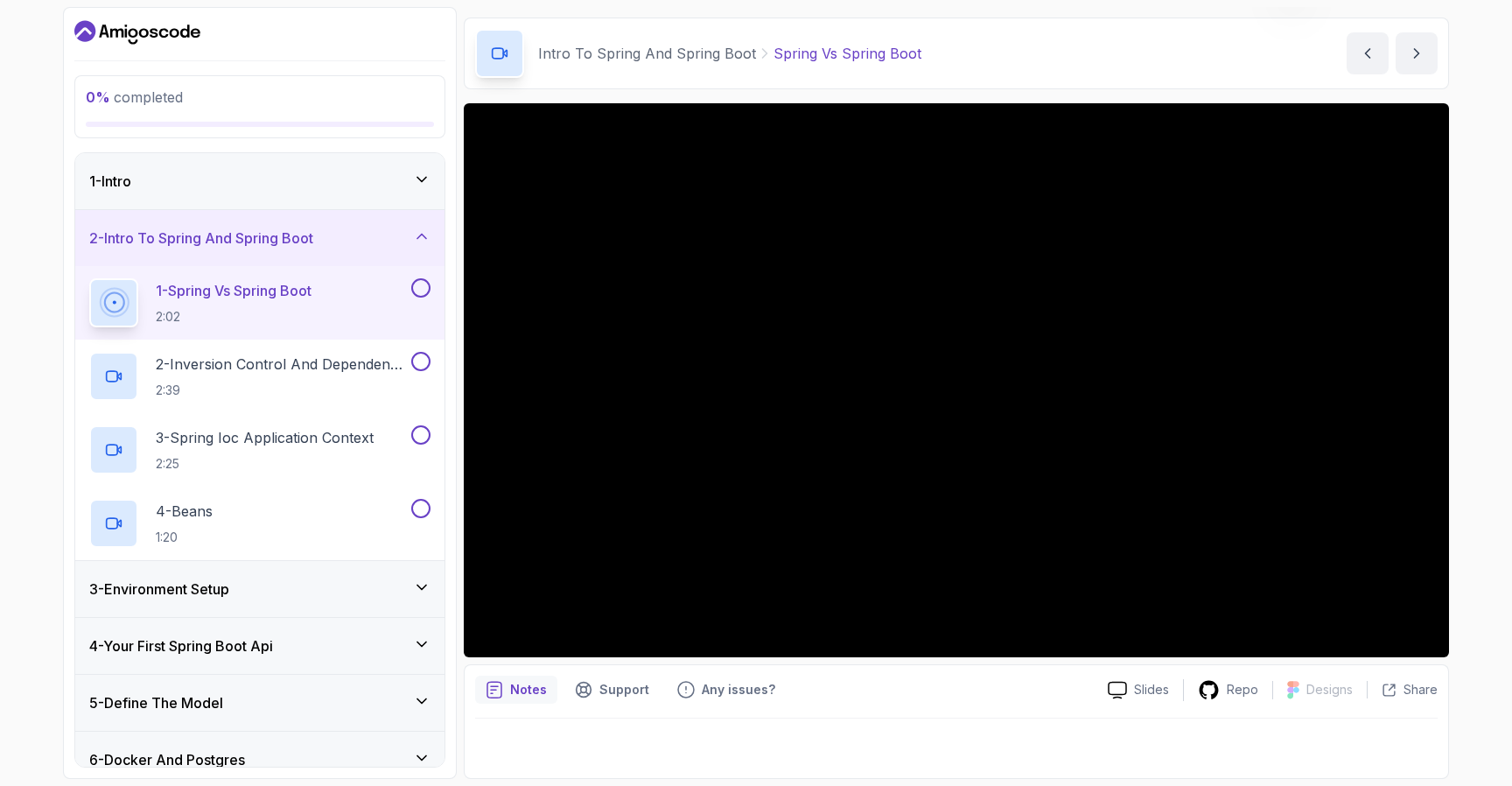
click at [176, 178] on div "1 - Intro" at bounding box center [260, 181] width 341 height 21
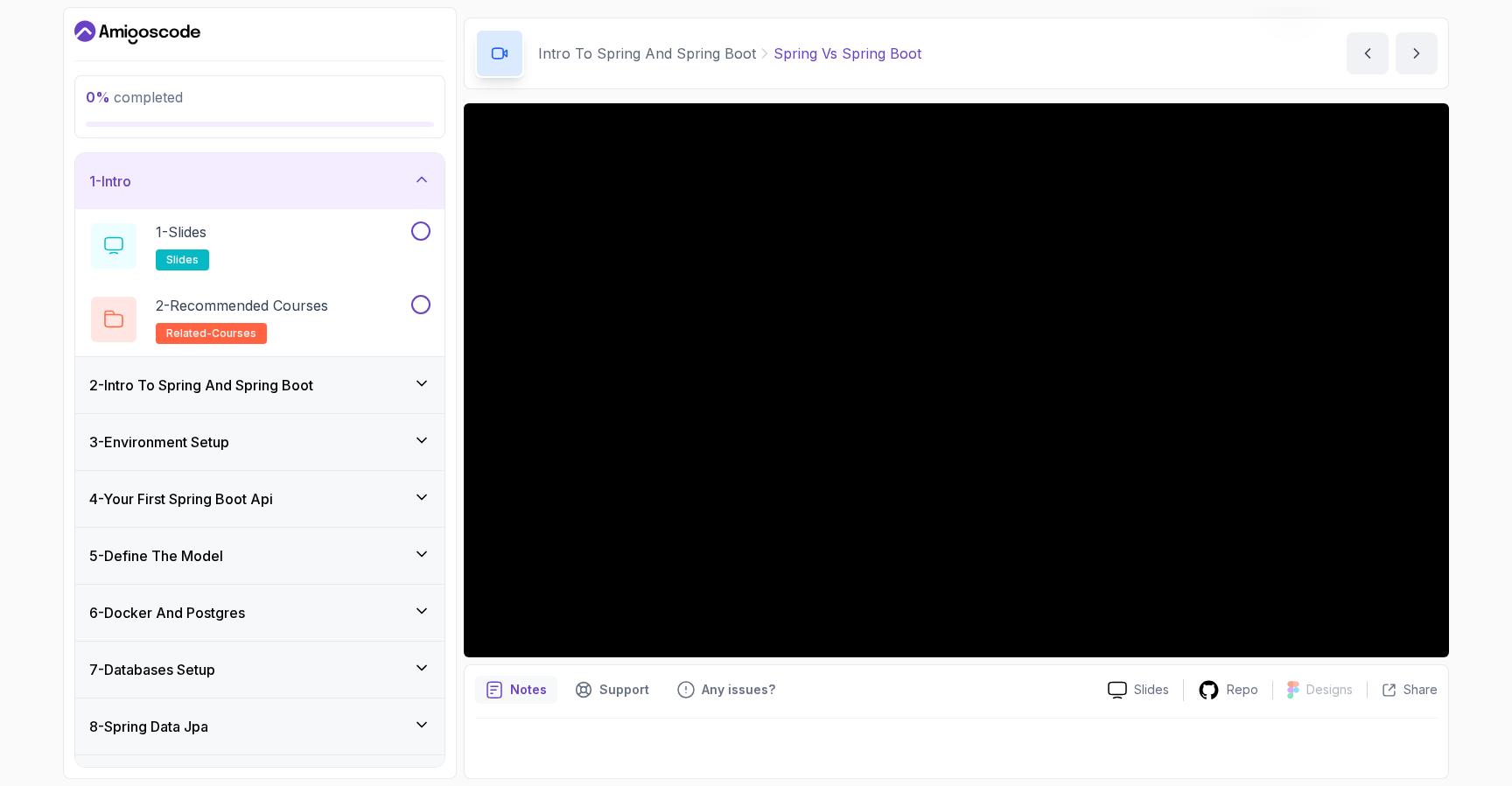
click at [176, 178] on div "1 - Intro" at bounding box center [260, 181] width 341 height 21
